Goal: Task Accomplishment & Management: Manage account settings

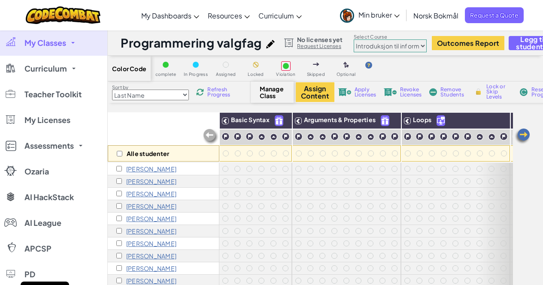
select select "560f1a9f22961295f9427742"
click at [157, 168] on p "[PERSON_NAME]" at bounding box center [151, 169] width 50 height 7
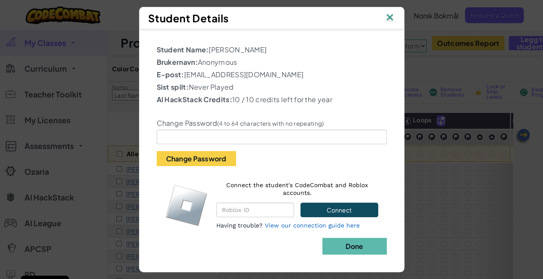
click at [388, 19] on img at bounding box center [389, 18] width 11 height 13
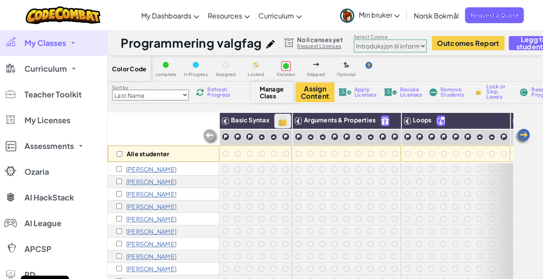
click at [285, 120] on img at bounding box center [282, 121] width 15 height 13
checkbox input "true"
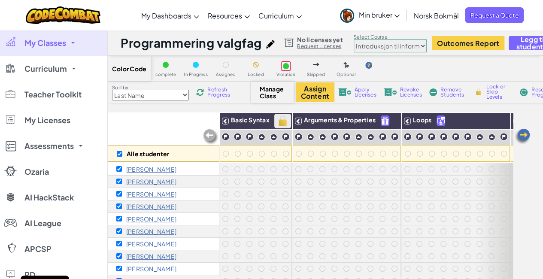
checkbox input "true"
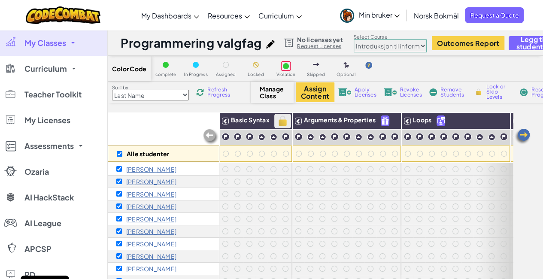
checkbox input "true"
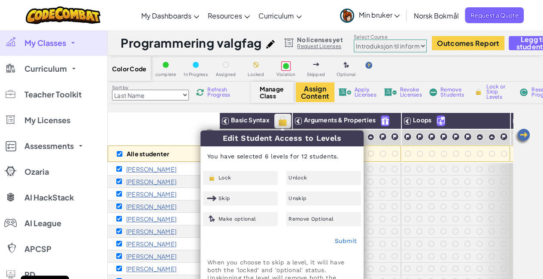
click at [285, 119] on img at bounding box center [282, 121] width 15 height 13
checkbox input "false"
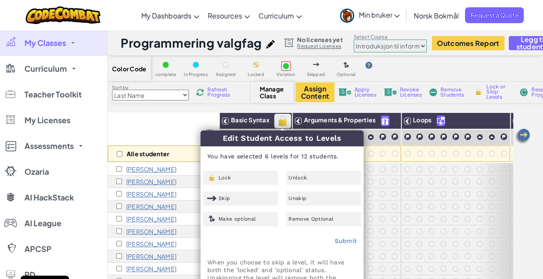
checkbox input "false"
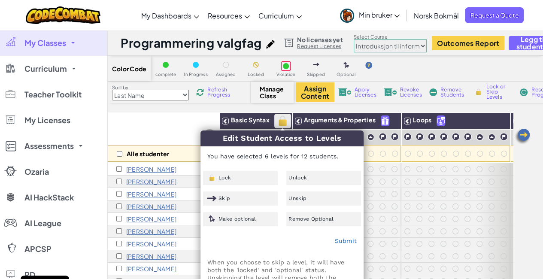
checkbox input "false"
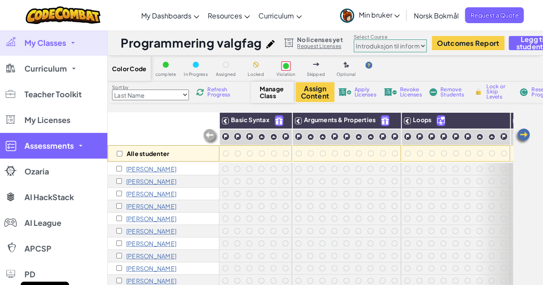
click at [75, 146] on link "Assessments" at bounding box center [53, 146] width 107 height 26
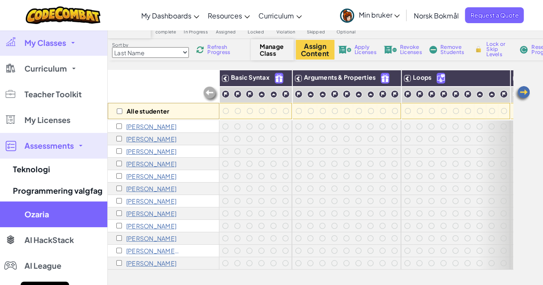
scroll to position [45, 0]
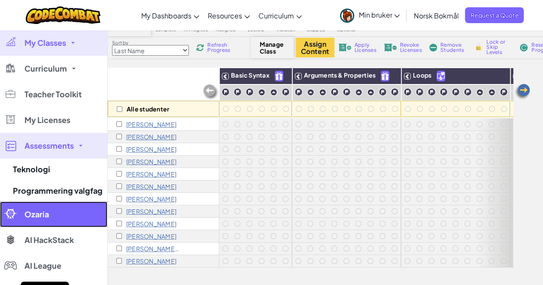
click at [47, 212] on span "Ozaria" at bounding box center [36, 215] width 24 height 8
